Goal: Information Seeking & Learning: Learn about a topic

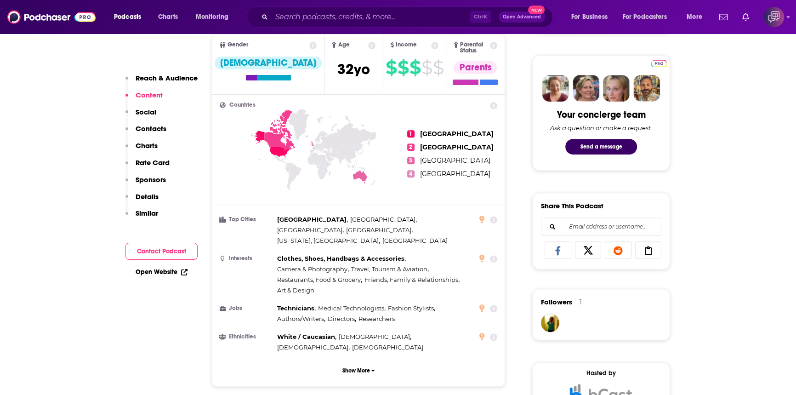
scroll to position [250, 0]
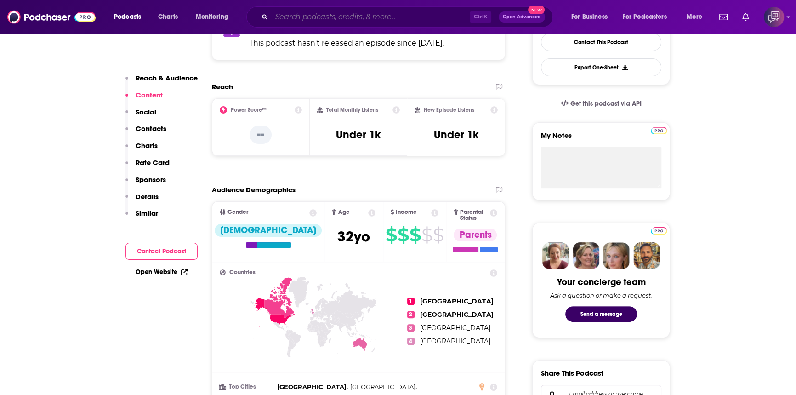
click at [327, 21] on input "Search podcasts, credits, & more..." at bounding box center [371, 17] width 198 height 15
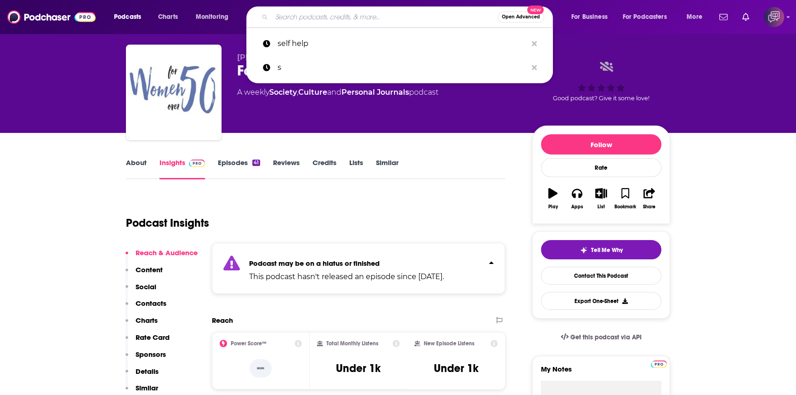
scroll to position [0, 0]
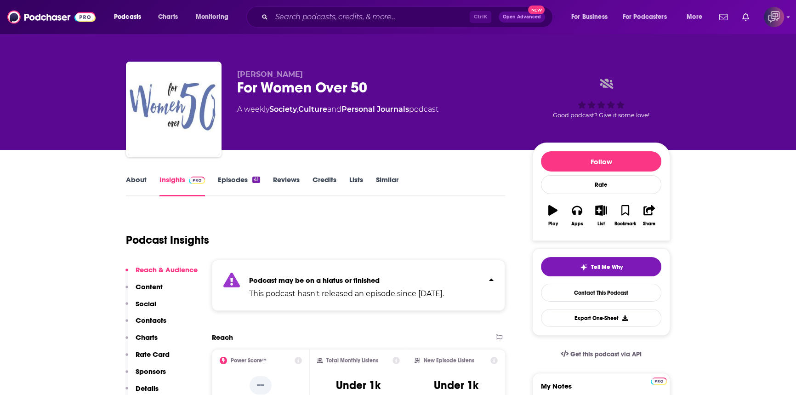
click at [345, 25] on div "Ctrl K Open Advanced New" at bounding box center [399, 16] width 307 height 21
click at [345, 22] on input "Search podcasts, credits, & more..." at bounding box center [371, 17] width 198 height 15
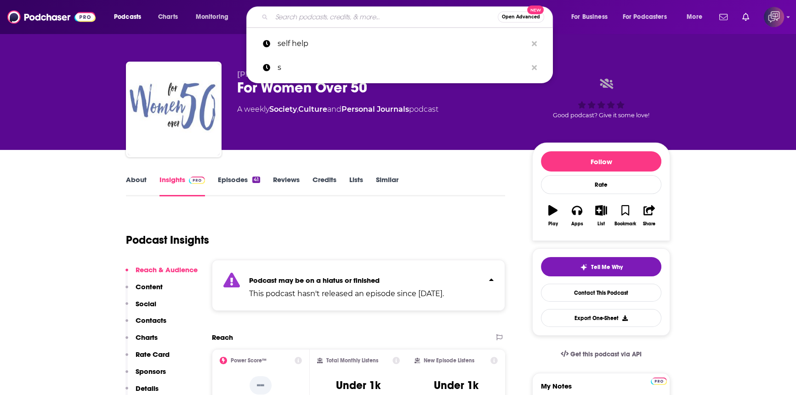
paste input "The Midlife Reinvention"
type input "The Midlife Reinvention"
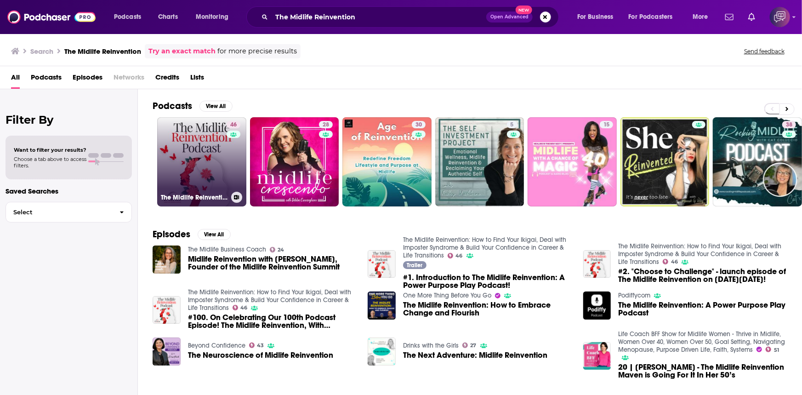
click at [203, 179] on link "46 The Midlife Reinvention: How to Find Your Ikigai, Deal with Imposter Syndrom…" at bounding box center [201, 161] width 89 height 89
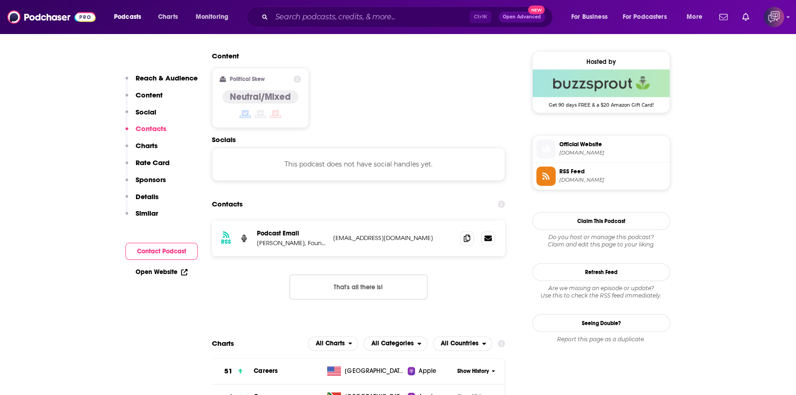
scroll to position [752, 0]
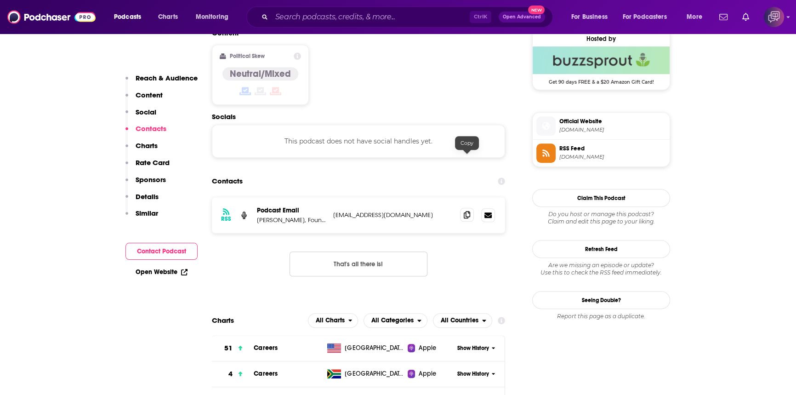
click at [461, 208] on span at bounding box center [467, 215] width 14 height 14
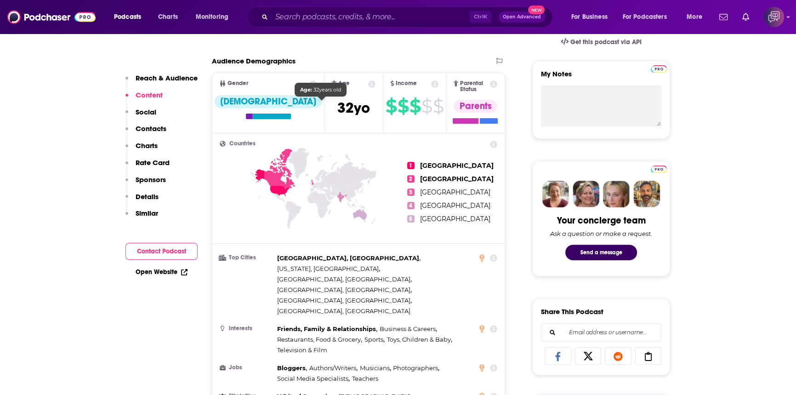
scroll to position [209, 0]
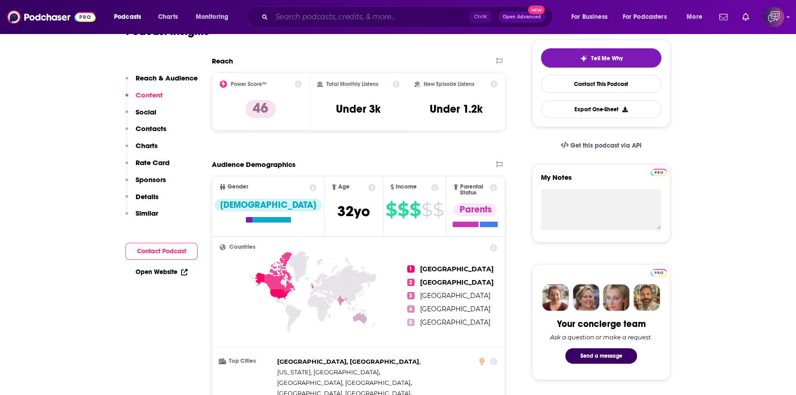
click at [367, 18] on input "Search podcasts, credits, & more..." at bounding box center [371, 17] width 198 height 15
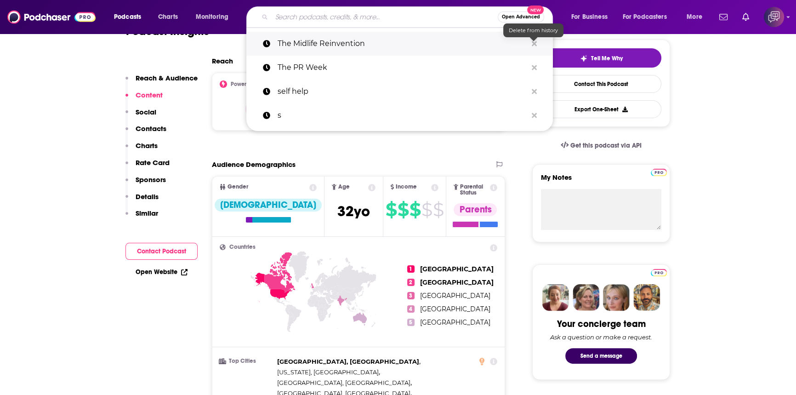
click at [535, 43] on icon "Search podcasts, credits, & more..." at bounding box center [534, 43] width 5 height 7
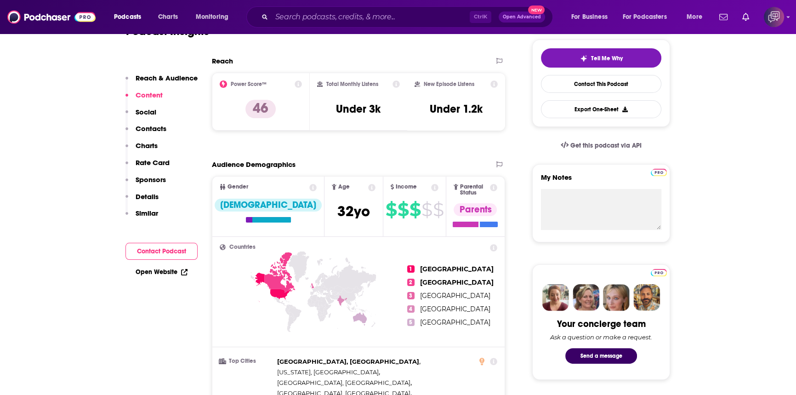
click at [331, 23] on input "Search podcasts, credits, & more..." at bounding box center [371, 17] width 198 height 15
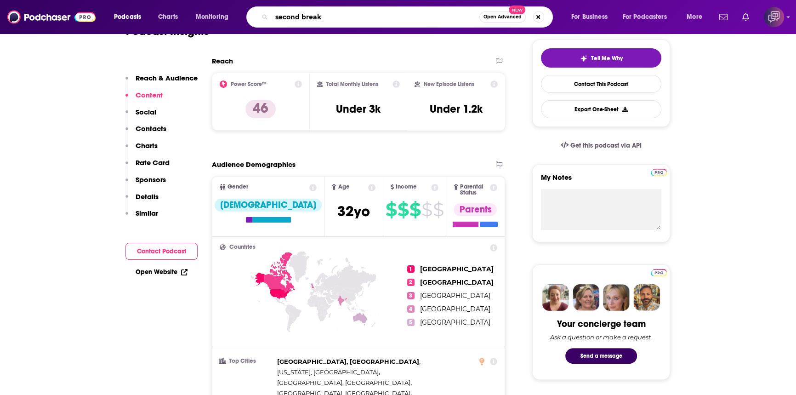
type input "second breaks"
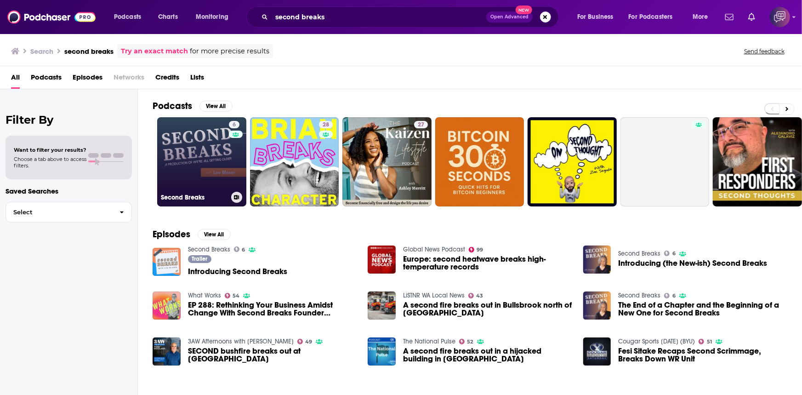
click at [175, 167] on link "6 Second Breaks" at bounding box center [201, 161] width 89 height 89
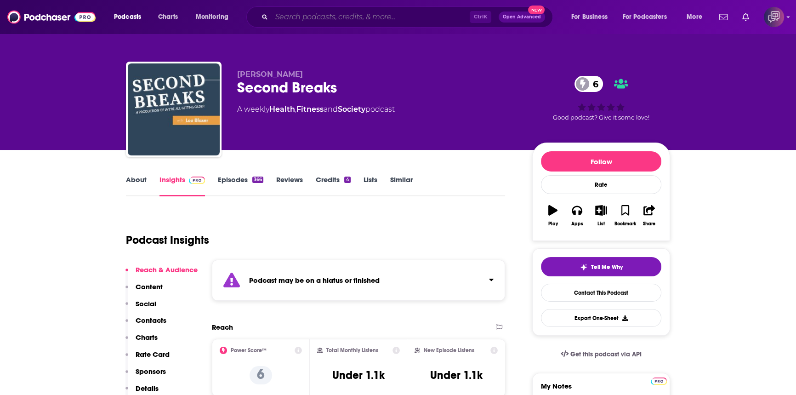
click at [417, 13] on input "Search podcasts, credits, & more..." at bounding box center [371, 17] width 198 height 15
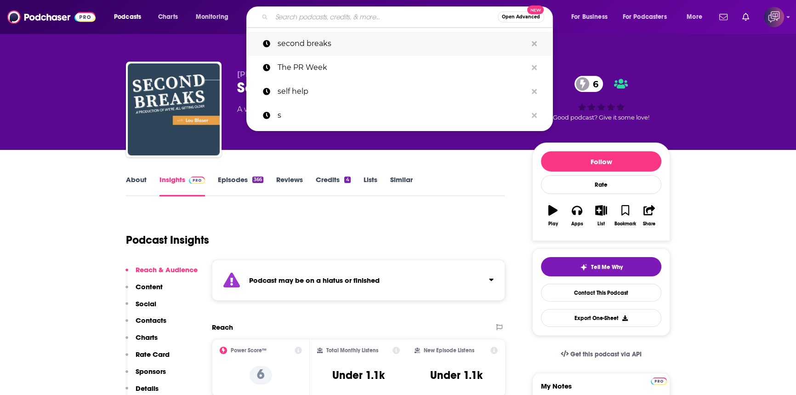
click at [536, 46] on button "Search podcasts, credits, & more..." at bounding box center [534, 43] width 14 height 17
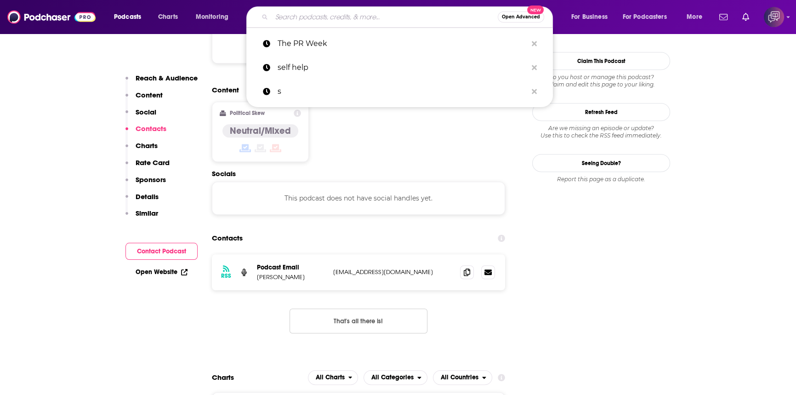
scroll to position [752, 0]
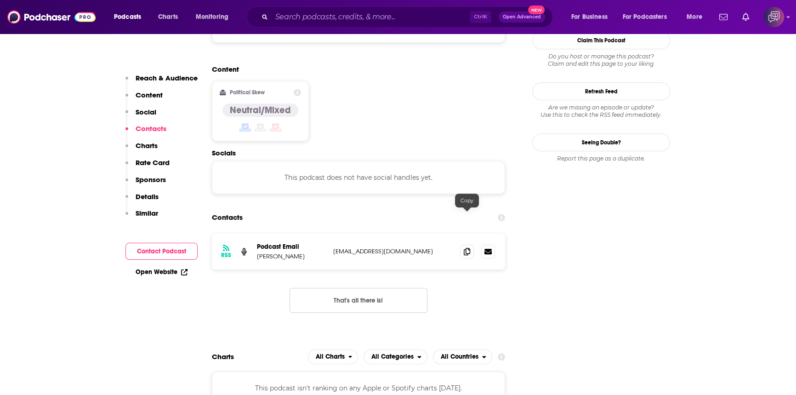
drag, startPoint x: 466, startPoint y: 217, endPoint x: 472, endPoint y: 225, distance: 10.1
click at [465, 248] on icon at bounding box center [467, 251] width 6 height 7
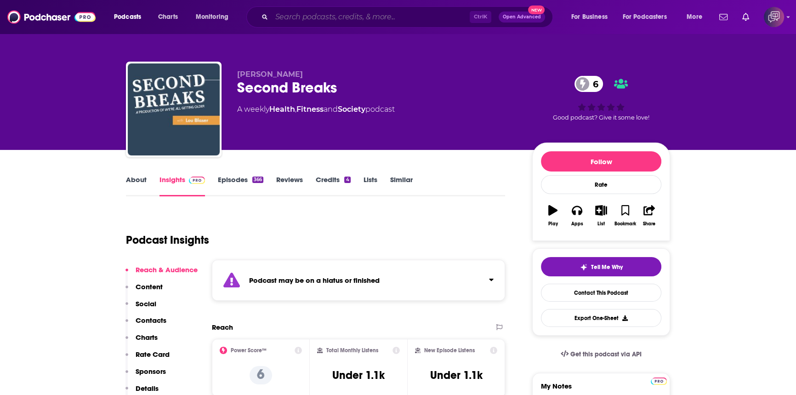
click at [334, 22] on input "Search podcasts, credits, & more..." at bounding box center [371, 17] width 198 height 15
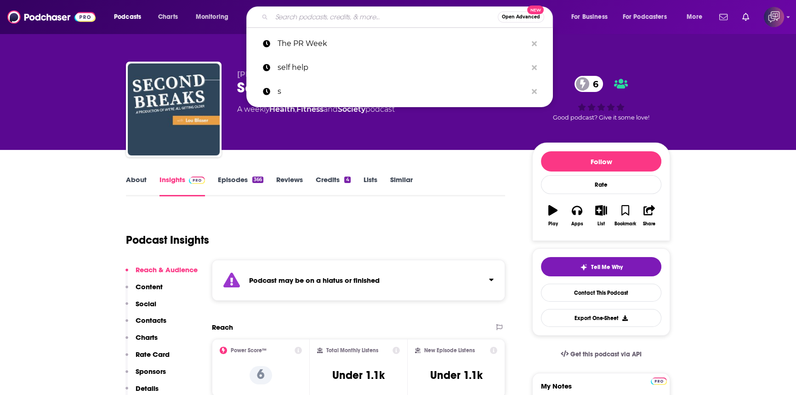
paste input "After 40 Podcast"
type input "After 40 Podcast"
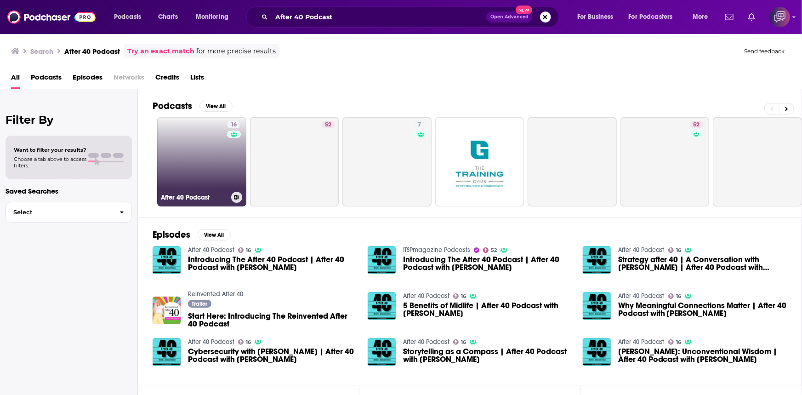
click at [197, 171] on link "16 After 40 Podcast" at bounding box center [201, 161] width 89 height 89
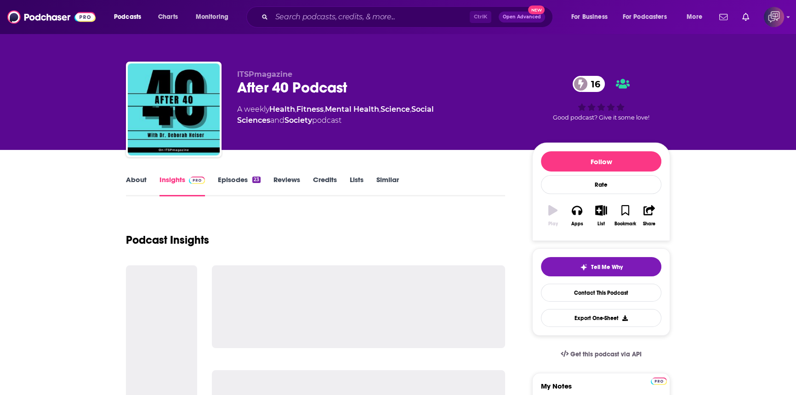
click at [381, 24] on div "Ctrl K Open Advanced New" at bounding box center [399, 16] width 307 height 21
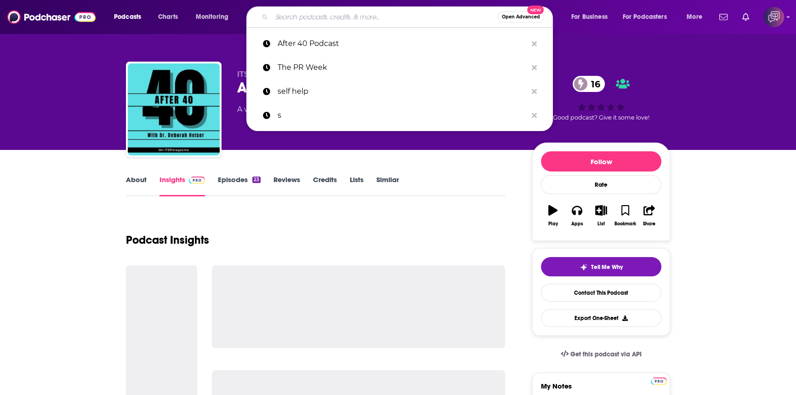
click at [382, 19] on input "Search podcasts, credits, & more..." at bounding box center [385, 17] width 226 height 15
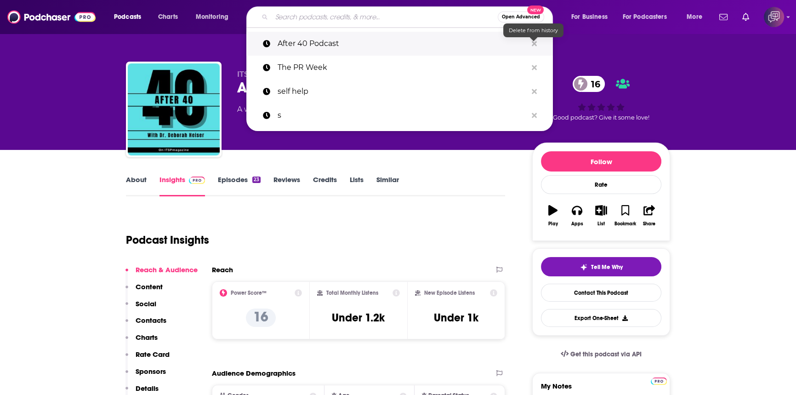
click at [533, 44] on icon "Search podcasts, credits, & more..." at bounding box center [534, 43] width 5 height 5
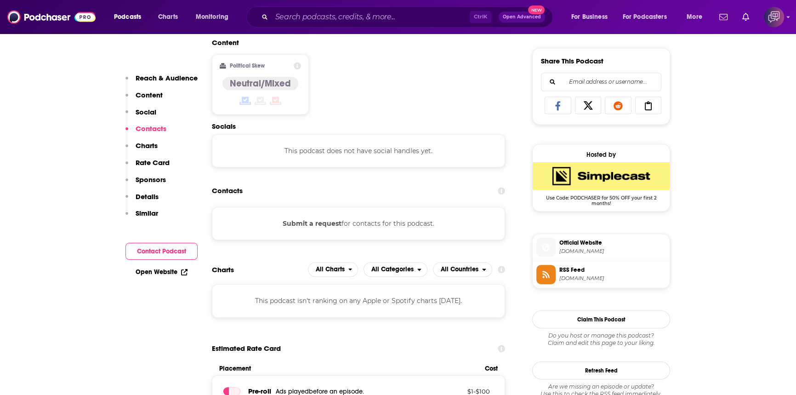
scroll to position [626, 0]
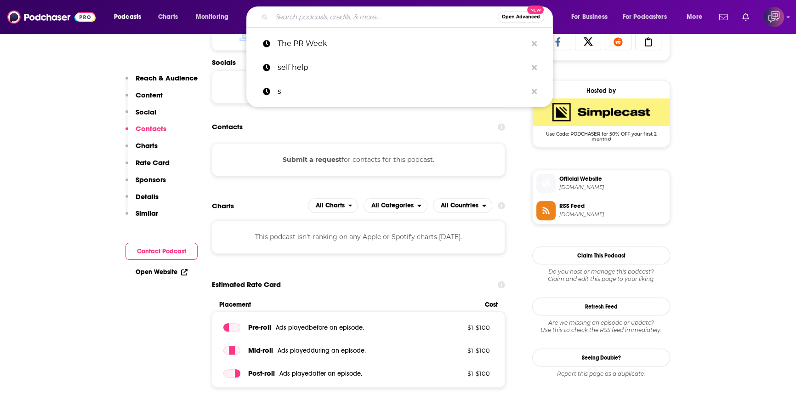
click at [336, 21] on input "Search podcasts, credits, & more..." at bounding box center [385, 17] width 226 height 15
click at [71, 18] on img at bounding box center [51, 16] width 88 height 17
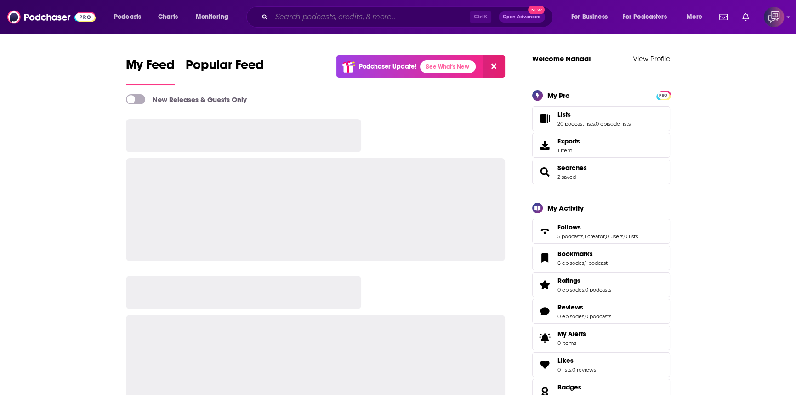
click at [338, 17] on input "Search podcasts, credits, & more..." at bounding box center [371, 17] width 198 height 15
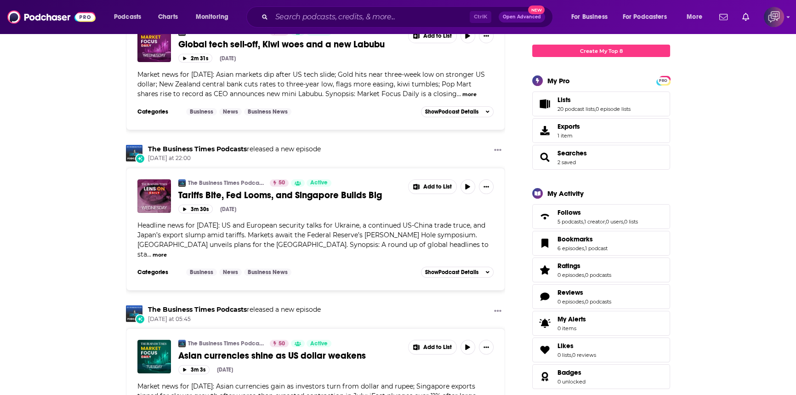
scroll to position [250, 0]
